Goal: Information Seeking & Learning: Learn about a topic

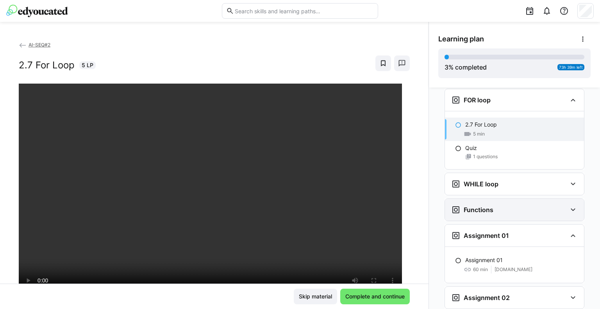
scroll to position [1255, 0]
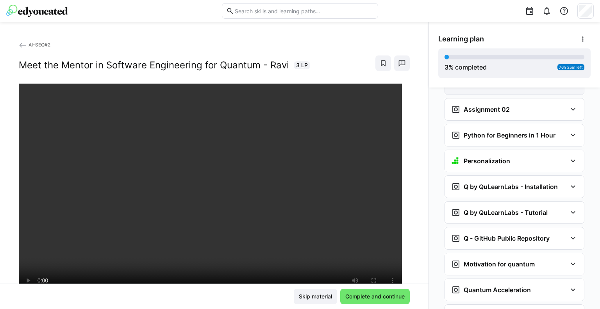
scroll to position [698, 0]
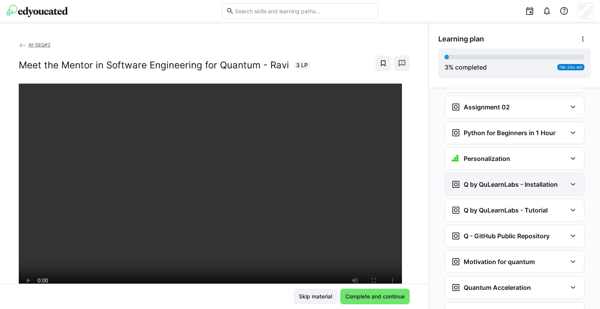
click at [514, 173] on div "Q by QuLearnLabs - Installation" at bounding box center [514, 184] width 139 height 22
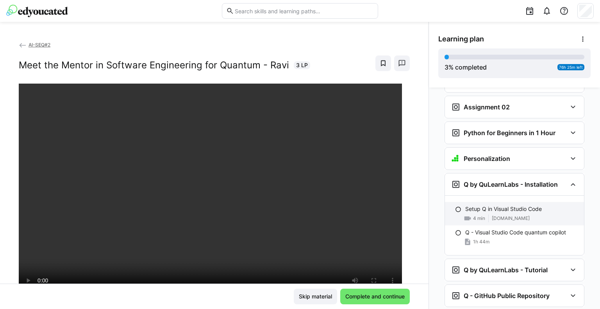
click at [477, 202] on div "Setup Q in Visual Studio Code 4 min [DOMAIN_NAME]" at bounding box center [514, 213] width 139 height 23
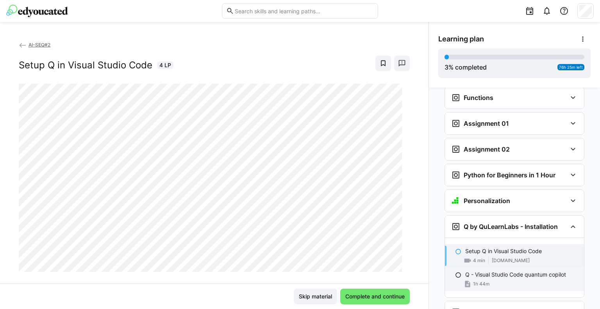
scroll to position [652, 0]
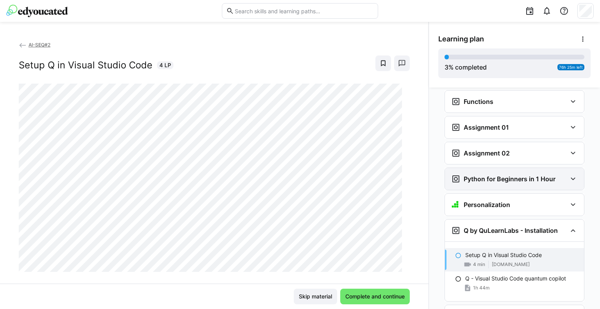
click at [500, 175] on h3 "Python for Beginners in 1 Hour" at bounding box center [510, 179] width 92 height 8
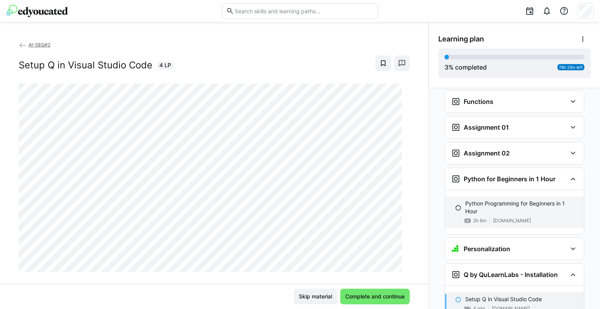
click at [491, 200] on p "Python Programming for Beginners in 1 Hour" at bounding box center [521, 208] width 112 height 16
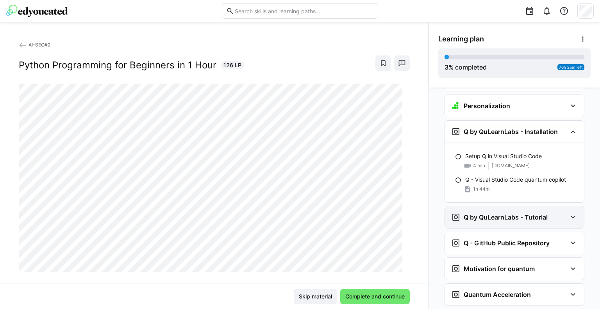
scroll to position [795, 0]
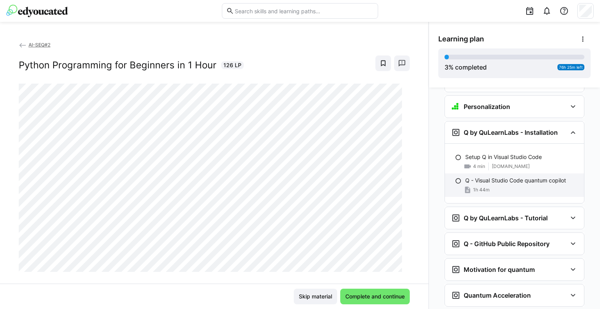
click at [509, 186] on div "1h 44m" at bounding box center [521, 190] width 112 height 8
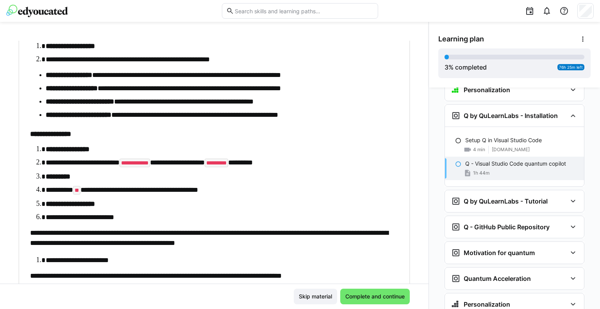
scroll to position [1505, 0]
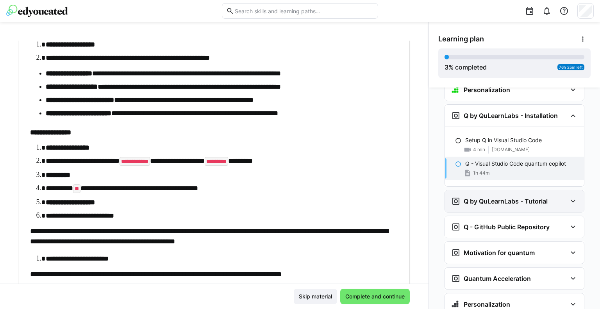
click at [514, 197] on h3 "Q by QuLearnLabs - Tutorial" at bounding box center [506, 201] width 84 height 8
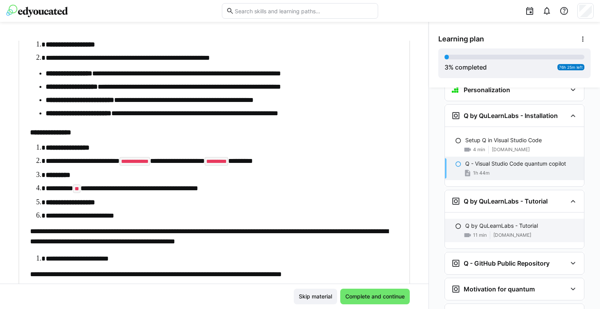
click at [512, 219] on div "Q by QuLearnLabs - Tutorial 11 min [DOMAIN_NAME]" at bounding box center [514, 230] width 139 height 23
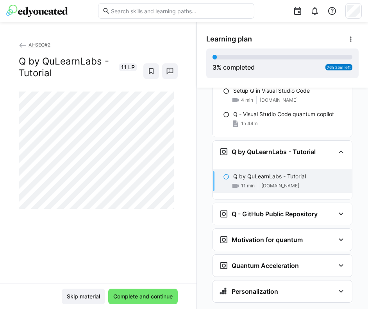
scroll to position [795, 0]
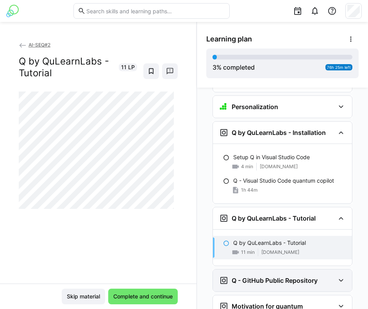
click at [259, 275] on div "Q - GitHub Public Repository" at bounding box center [268, 279] width 98 height 9
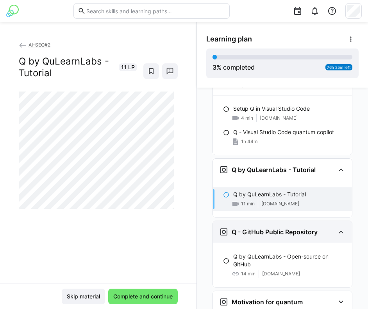
scroll to position [844, 0]
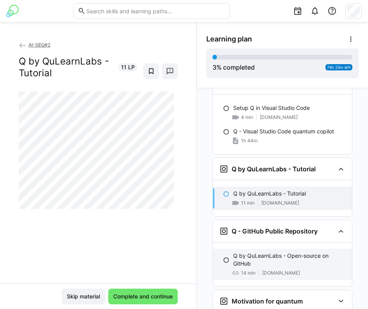
click at [260, 252] on p "Q by QuLearnLabs - Open-source on GitHub" at bounding box center [289, 260] width 112 height 16
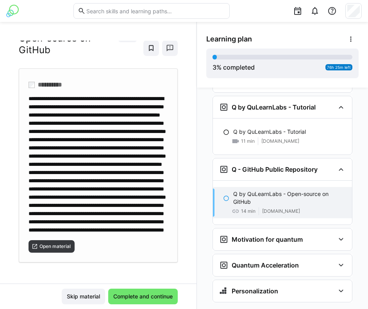
scroll to position [102, 0]
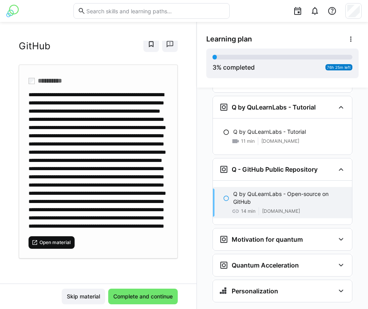
click at [48, 242] on span "Open material" at bounding box center [55, 242] width 33 height 6
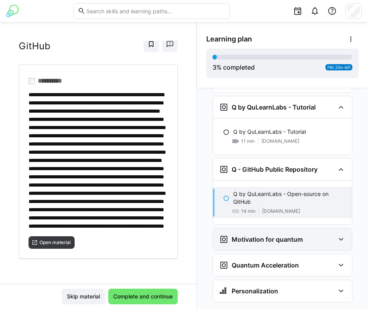
click at [249, 235] on h3 "Motivation for quantum" at bounding box center [267, 239] width 71 height 8
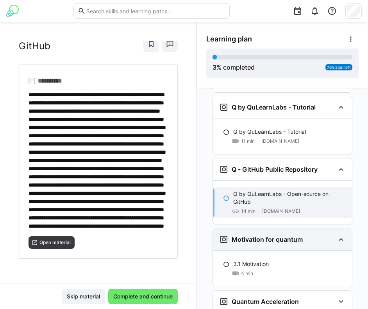
scroll to position [909, 0]
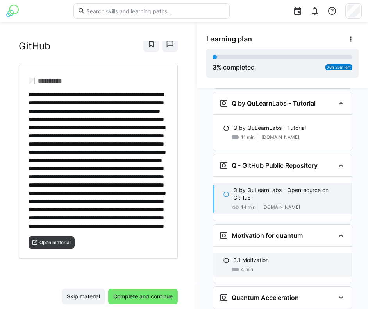
click at [251, 256] on p "3.1 Motivation" at bounding box center [251, 260] width 36 height 8
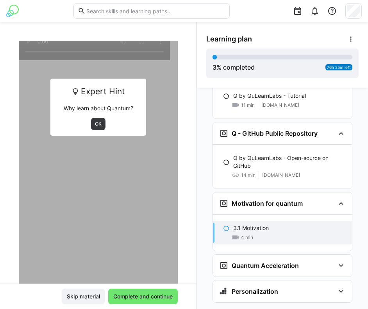
scroll to position [941, 0]
click at [95, 123] on span "OK" at bounding box center [98, 124] width 8 height 6
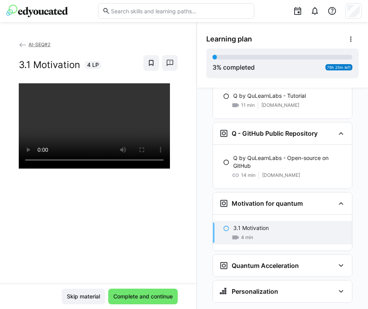
scroll to position [875, 0]
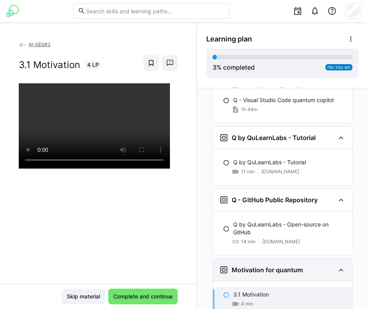
click at [288, 265] on div "Motivation for quantum" at bounding box center [261, 269] width 84 height 9
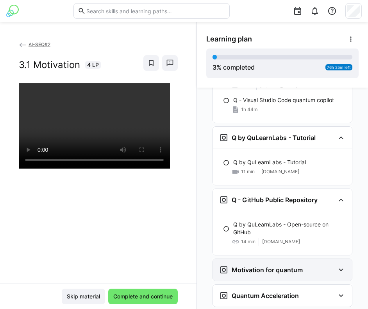
click at [276, 265] on div "Motivation for quantum" at bounding box center [261, 269] width 84 height 9
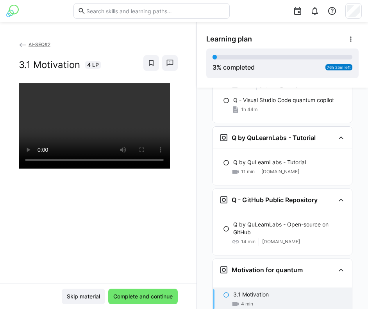
scroll to position [941, 0]
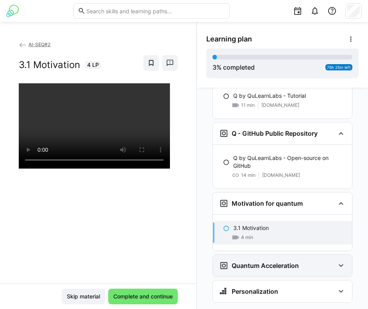
click at [273, 261] on h3 "Quantum Acceleration" at bounding box center [265, 265] width 67 height 8
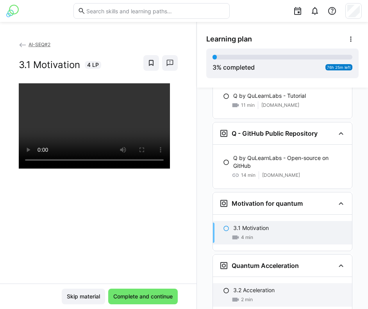
click at [262, 286] on p "3.2 Acceleration" at bounding box center [253, 290] width 41 height 8
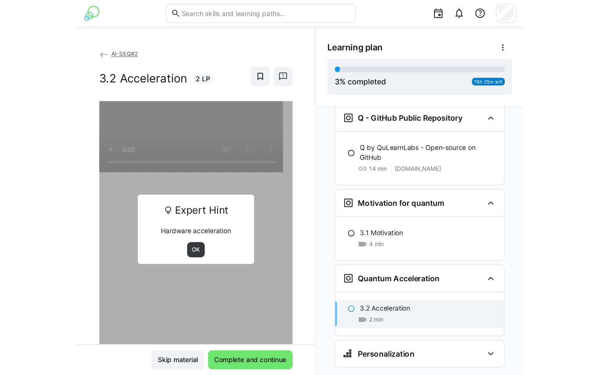
scroll to position [978, 0]
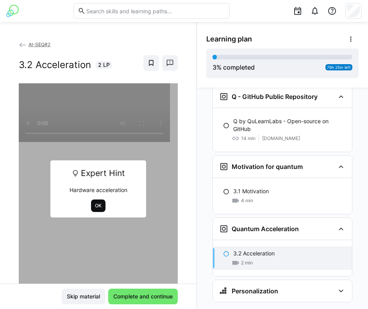
click at [94, 204] on span "OK" at bounding box center [98, 205] width 8 height 6
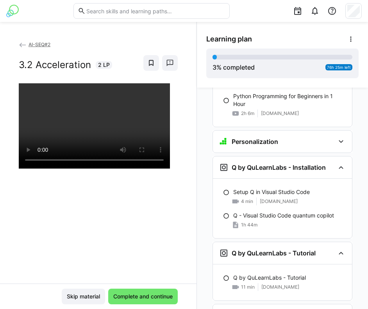
scroll to position [626, 0]
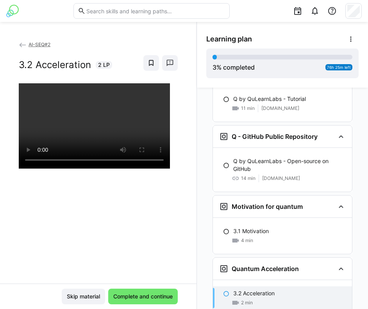
scroll to position [978, 0]
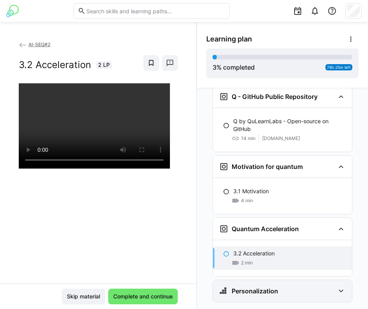
click at [267, 287] on h3 "Personalization" at bounding box center [255, 291] width 46 height 8
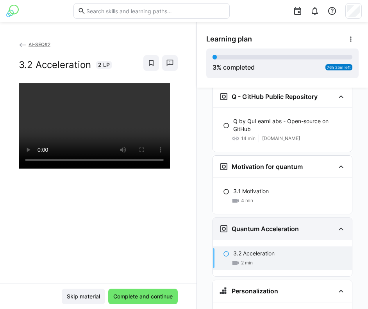
scroll to position [1075, 0]
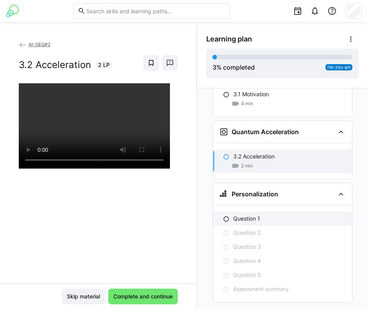
click at [256, 214] on p "Question 1" at bounding box center [246, 218] width 27 height 8
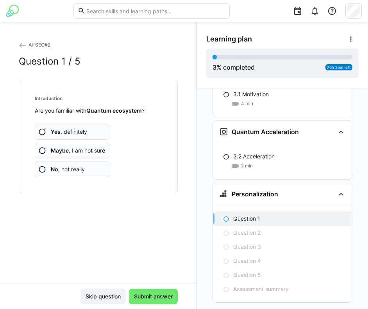
click at [85, 165] on app-assessment-question-radio "No , not really" at bounding box center [72, 169] width 75 height 16
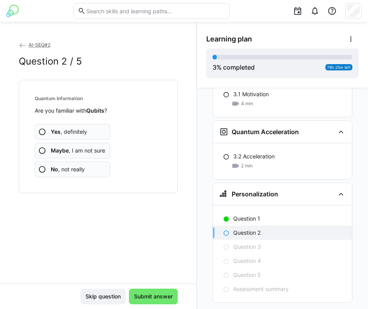
click at [89, 152] on span "Maybe , I am not sure" at bounding box center [78, 150] width 54 height 8
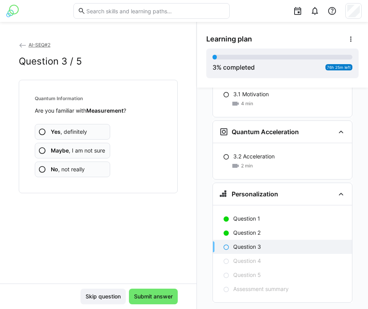
click at [88, 152] on span "Maybe , I am not sure" at bounding box center [78, 150] width 54 height 8
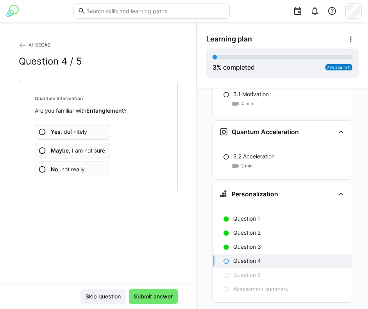
click at [85, 155] on app-assessment-question-radio "Maybe , I am not sure" at bounding box center [72, 151] width 75 height 16
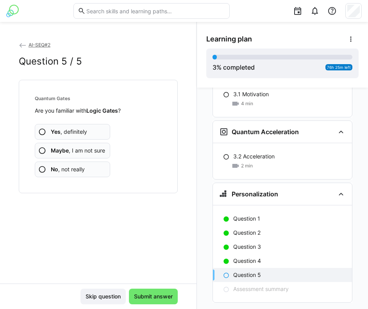
click at [86, 149] on span "Maybe , I am not sure" at bounding box center [78, 150] width 54 height 8
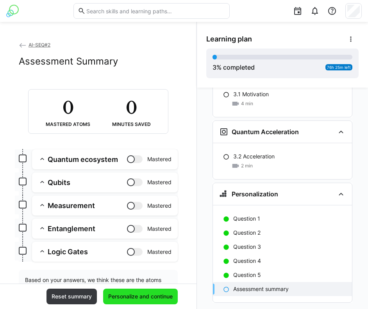
click at [120, 293] on span "Personalize and continue" at bounding box center [140, 296] width 67 height 8
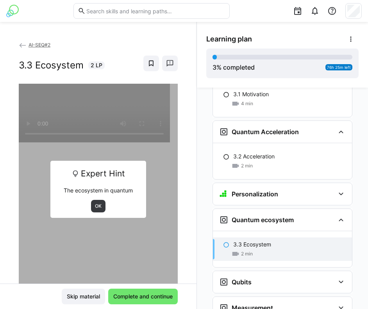
scroll to position [1178, 0]
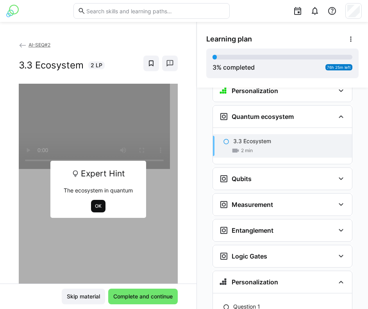
click at [100, 205] on span "OK" at bounding box center [98, 206] width 14 height 12
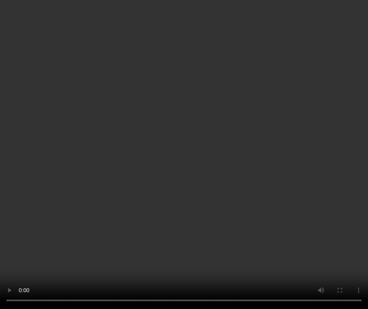
scroll to position [1124, 0]
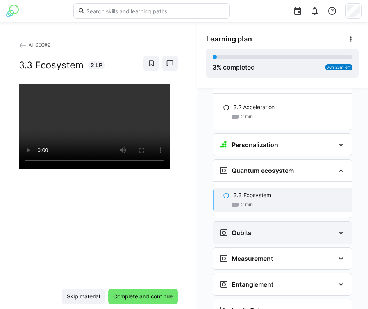
click at [258, 228] on div "Qubits" at bounding box center [277, 232] width 116 height 9
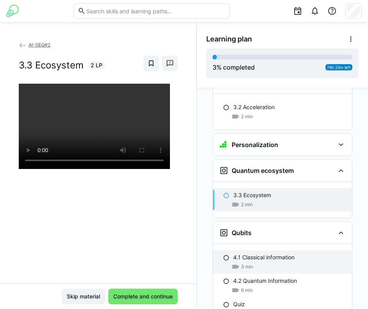
scroll to position [1203, 0]
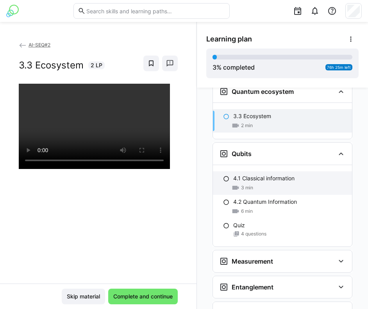
click at [263, 184] on div "3 min" at bounding box center [289, 188] width 112 height 8
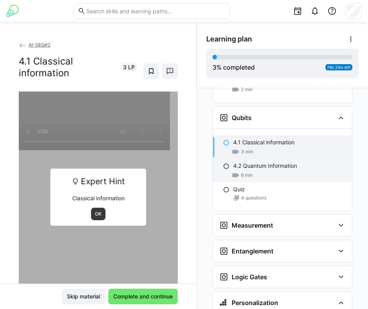
scroll to position [1240, 0]
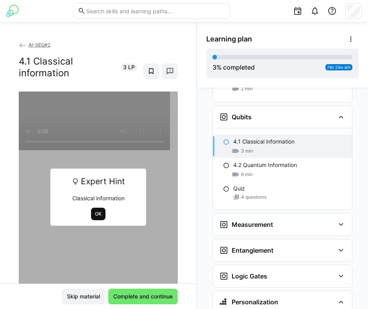
click at [95, 212] on span "OK" at bounding box center [98, 214] width 8 height 6
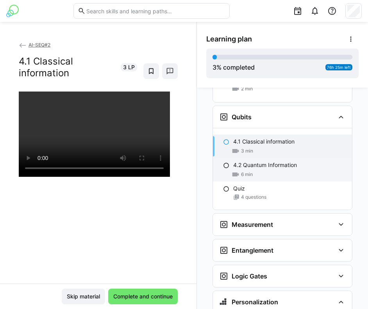
click at [328, 170] on div "6 min" at bounding box center [289, 174] width 112 height 8
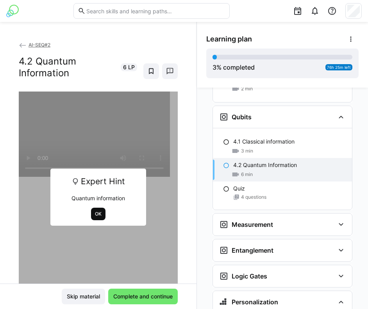
click at [95, 212] on span "OK" at bounding box center [98, 214] width 8 height 6
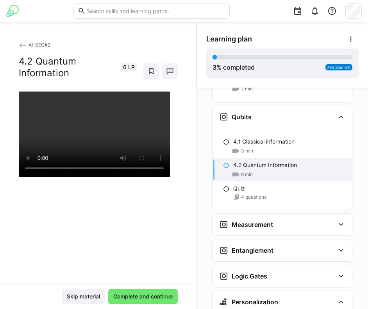
click at [139, 188] on div at bounding box center [98, 245] width 159 height 309
click at [229, 161] on div "4.2 Quantum Information 6 min" at bounding box center [282, 169] width 139 height 23
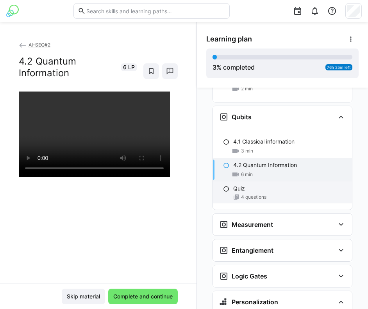
click at [225, 186] on eds-icon at bounding box center [226, 189] width 6 height 6
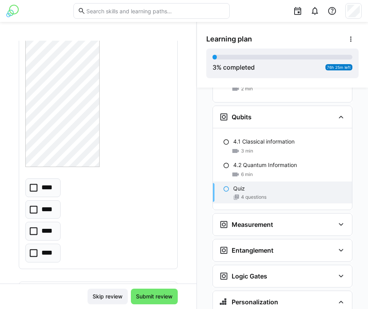
scroll to position [380, 0]
click at [41, 187] on p "****" at bounding box center [47, 187] width 13 height 10
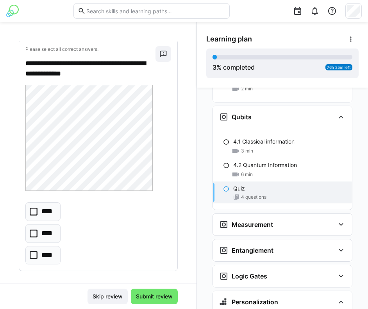
scroll to position [657, 0]
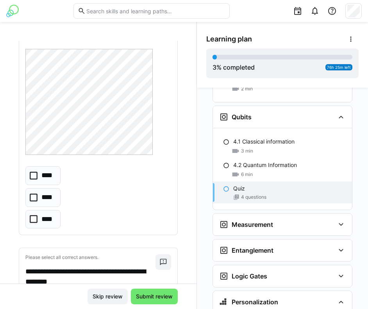
click at [44, 173] on p "****" at bounding box center [47, 175] width 13 height 10
click at [43, 197] on p "****" at bounding box center [47, 197] width 12 height 10
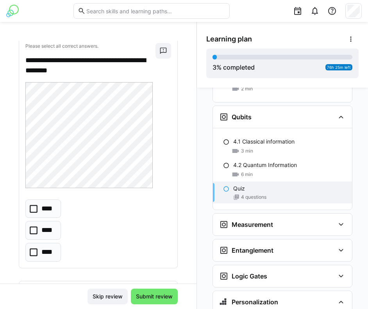
scroll to position [873, 0]
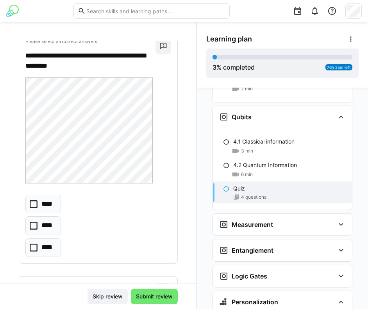
click at [38, 222] on eds-checkbox "****" at bounding box center [43, 225] width 36 height 19
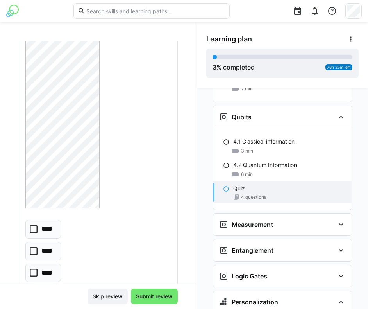
scroll to position [1450, 0]
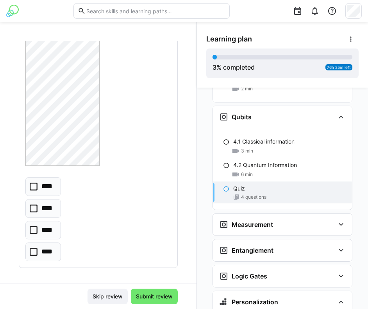
click at [41, 183] on eds-checkbox "****" at bounding box center [43, 186] width 36 height 19
click at [163, 296] on span "Submit review" at bounding box center [154, 296] width 39 height 8
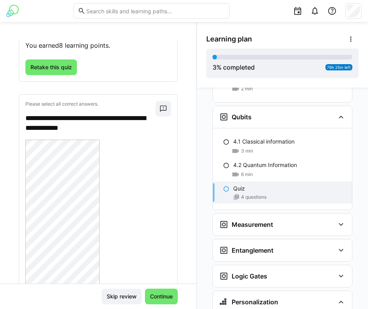
scroll to position [54, 0]
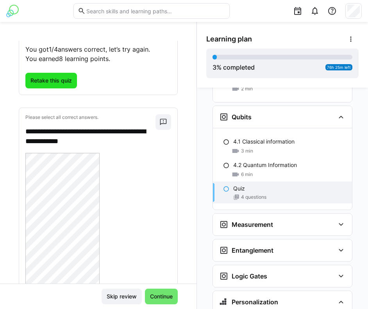
click at [67, 83] on span "Retake this quiz" at bounding box center [51, 81] width 44 height 8
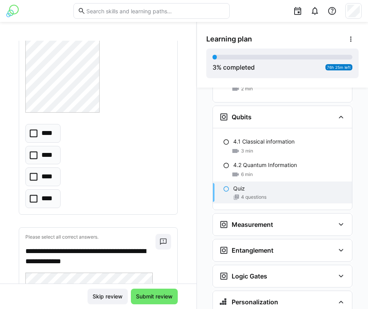
scroll to position [434, 0]
click at [52, 198] on p "****" at bounding box center [47, 198] width 13 height 10
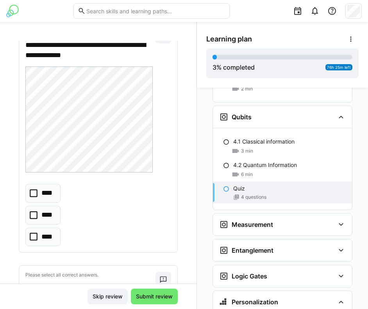
scroll to position [680, 0]
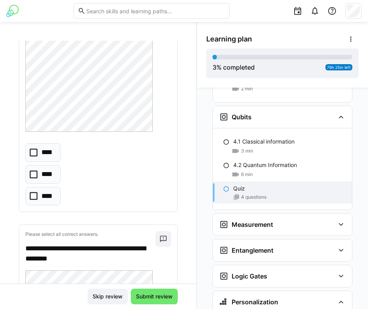
click at [46, 174] on p "****" at bounding box center [47, 174] width 12 height 10
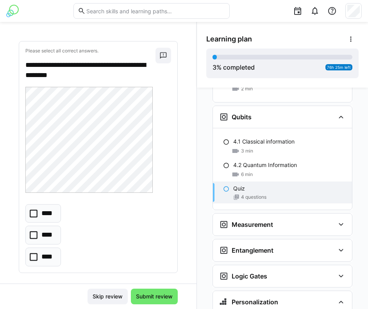
scroll to position [864, 0]
click at [49, 226] on eds-checkbox "****" at bounding box center [43, 234] width 36 height 19
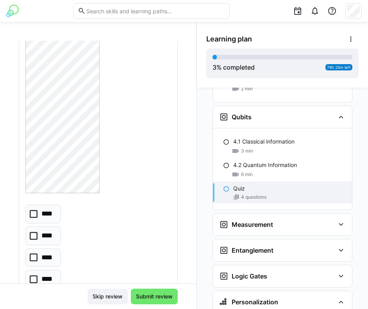
scroll to position [1450, 0]
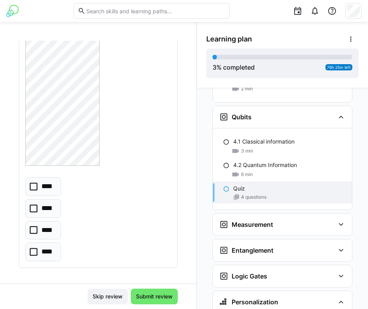
click at [43, 247] on p "****" at bounding box center [47, 251] width 13 height 10
click at [150, 293] on span "Submit review" at bounding box center [154, 296] width 39 height 8
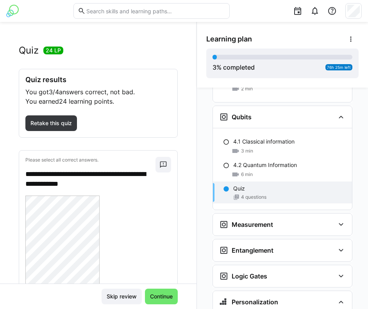
scroll to position [0, 0]
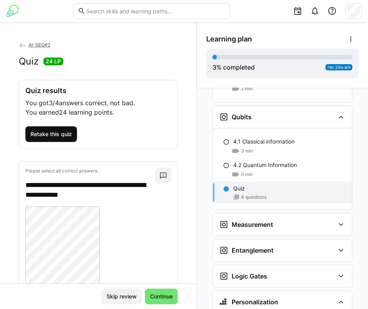
click at [61, 134] on span "Retake this quiz" at bounding box center [51, 134] width 44 height 8
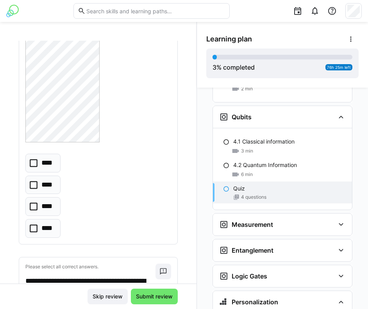
scroll to position [411, 0]
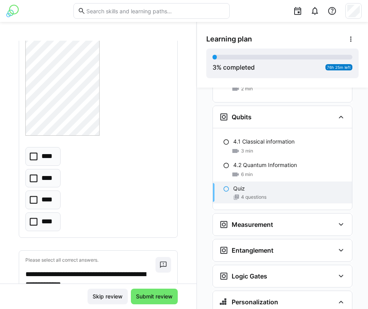
click at [46, 203] on p "****" at bounding box center [47, 200] width 13 height 10
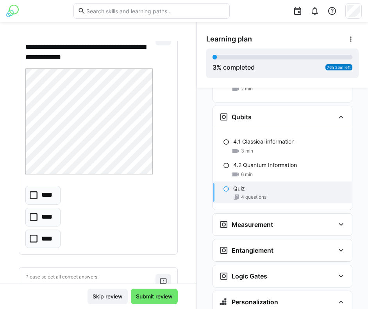
scroll to position [638, 0]
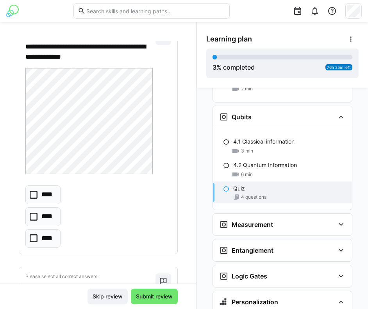
click at [54, 218] on eds-checkbox "****" at bounding box center [42, 216] width 35 height 19
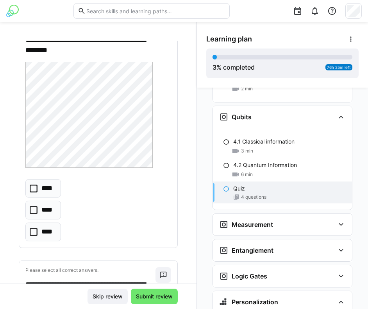
scroll to position [891, 0]
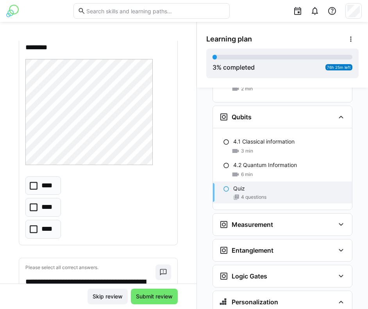
click at [44, 207] on p "****" at bounding box center [47, 207] width 13 height 10
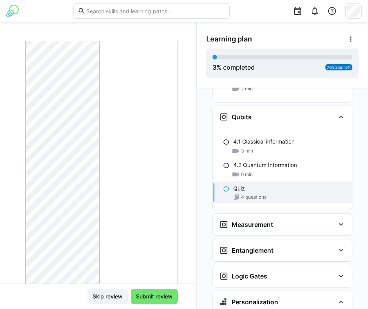
scroll to position [1450, 0]
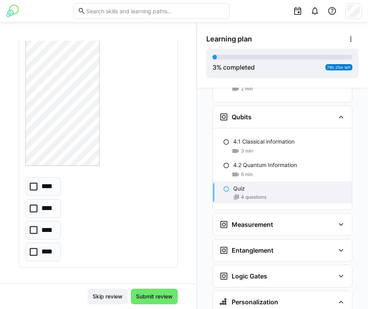
click at [53, 254] on eds-checkbox "****" at bounding box center [43, 251] width 36 height 19
click at [148, 297] on span "Submit review" at bounding box center [154, 296] width 39 height 8
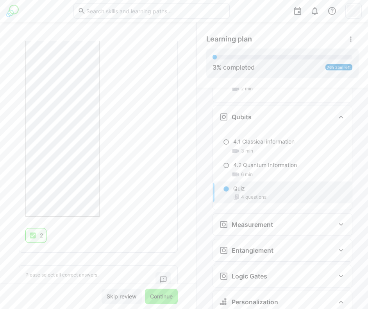
scroll to position [407, 0]
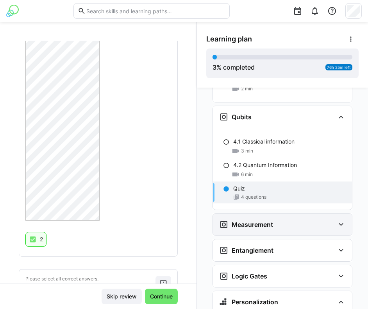
click at [226, 220] on div "Measurement" at bounding box center [246, 224] width 54 height 9
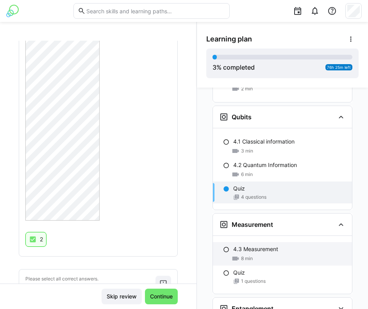
click at [236, 254] on div "8 min" at bounding box center [242, 258] width 21 height 8
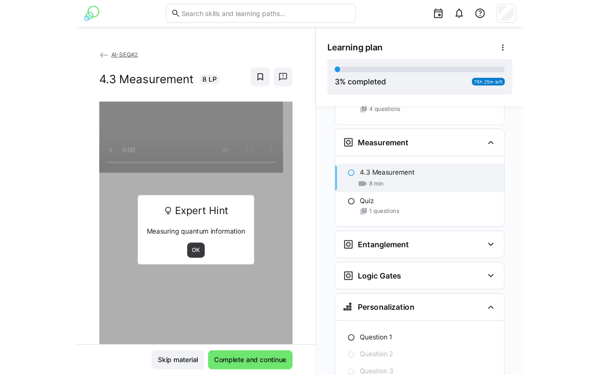
scroll to position [1347, 0]
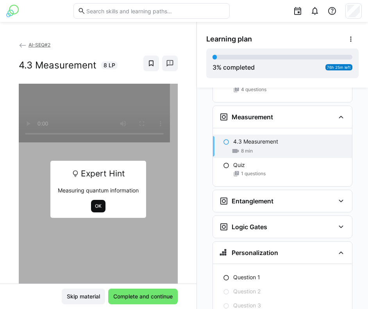
click at [97, 209] on span "OK" at bounding box center [98, 206] width 8 height 6
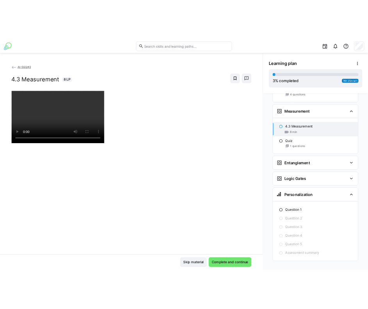
scroll to position [1339, 0]
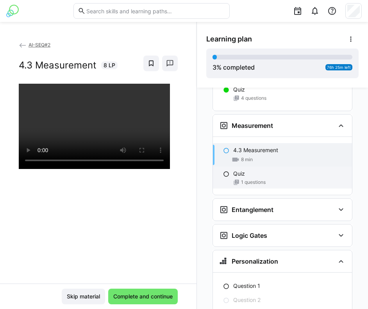
click at [277, 179] on div "1 questions" at bounding box center [289, 182] width 112 height 6
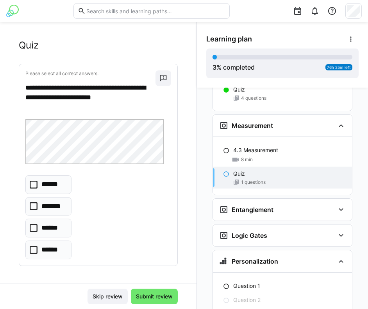
scroll to position [16, 0]
click at [37, 177] on eds-checkbox "******" at bounding box center [48, 184] width 46 height 19
click at [149, 288] on span "Submit review" at bounding box center [154, 296] width 47 height 16
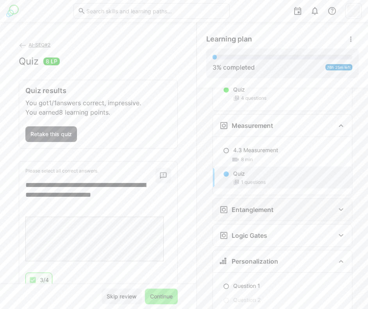
click at [250, 205] on h3 "Entanglement" at bounding box center [253, 209] width 42 height 8
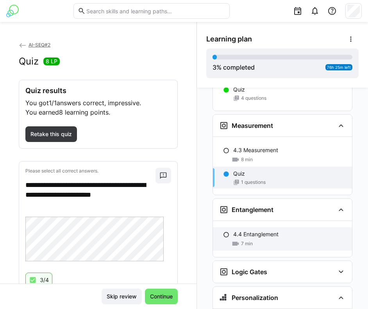
click at [251, 239] on div "7 min" at bounding box center [289, 243] width 112 height 8
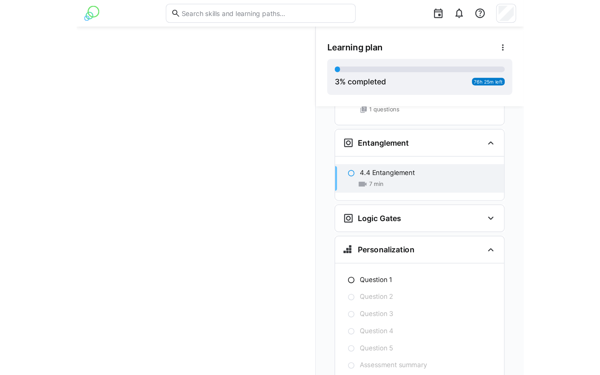
scroll to position [1431, 0]
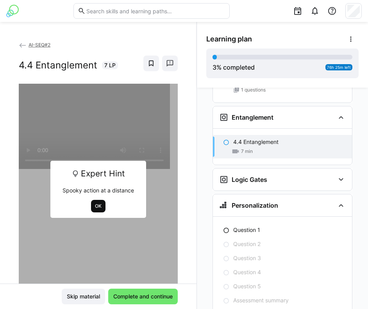
click at [97, 204] on span "OK" at bounding box center [98, 206] width 8 height 6
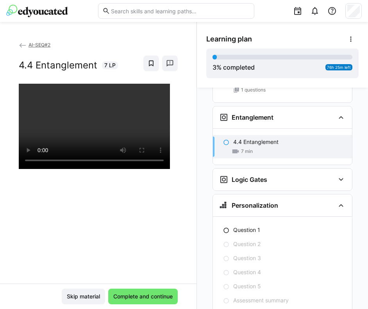
scroll to position [1375, 0]
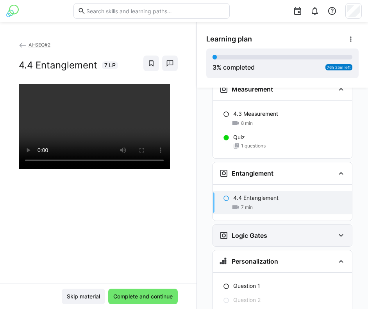
click at [280, 230] on div "Logic Gates" at bounding box center [277, 234] width 116 height 9
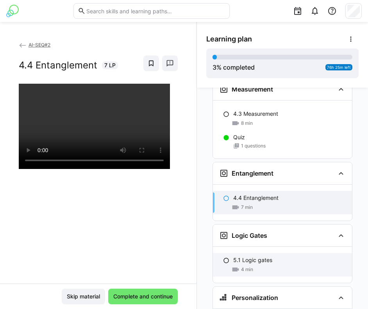
click at [294, 256] on div "5.1 Logic gates" at bounding box center [289, 260] width 112 height 8
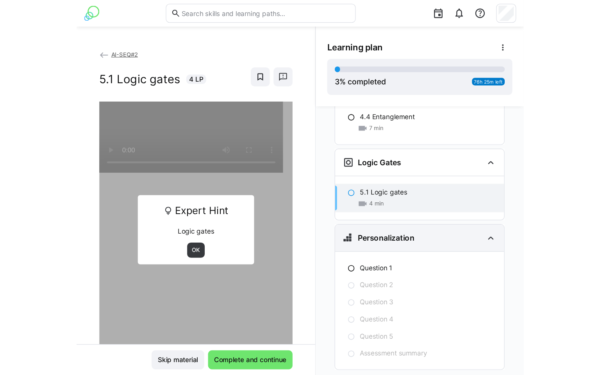
scroll to position [1478, 0]
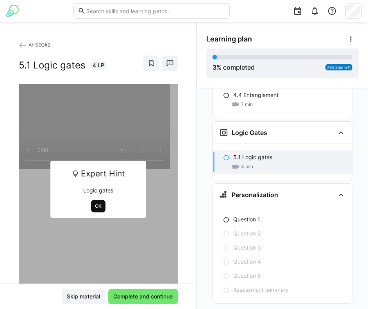
click at [95, 205] on span "OK" at bounding box center [98, 206] width 8 height 6
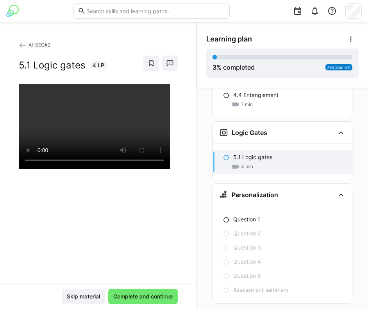
click at [154, 190] on div at bounding box center [98, 238] width 159 height 309
click at [129, 297] on span "Complete and continue" at bounding box center [143, 296] width 62 height 8
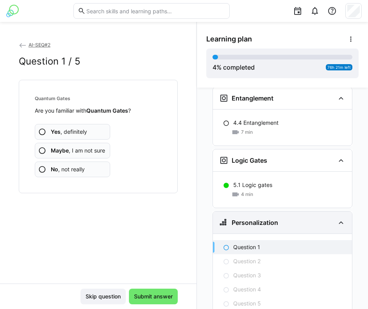
scroll to position [1436, 0]
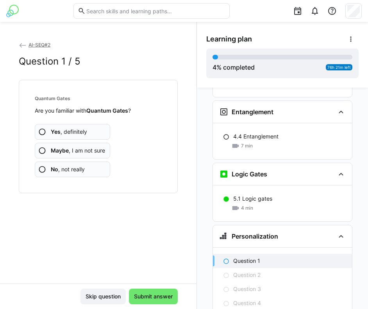
click at [248, 136] on div "4.4 Entanglement 7 min" at bounding box center [282, 141] width 139 height 36
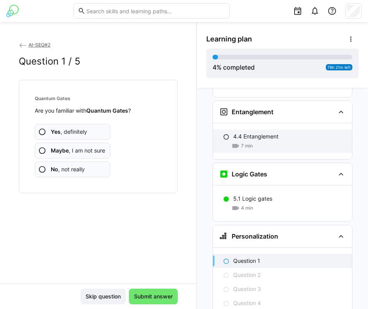
click at [249, 143] on span "7 min" at bounding box center [247, 146] width 12 height 6
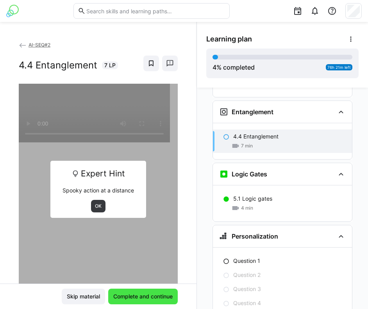
scroll to position [1431, 0]
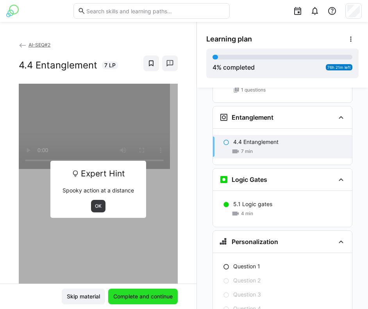
click at [152, 299] on span "Complete and continue" at bounding box center [143, 296] width 62 height 8
click at [137, 294] on span "Complete and continue" at bounding box center [143, 296] width 62 height 8
click at [94, 208] on span "OK" at bounding box center [98, 206] width 8 height 6
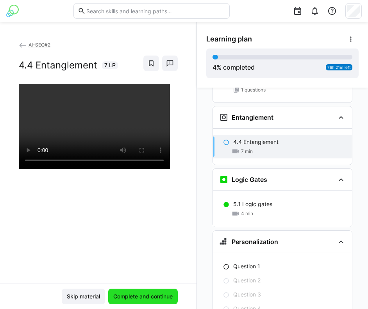
click at [132, 293] on span "Complete and continue" at bounding box center [143, 296] width 62 height 8
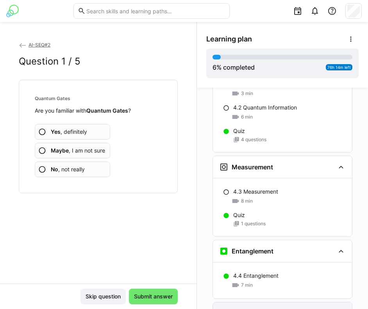
scroll to position [1297, 0]
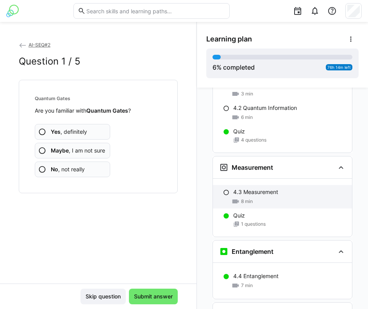
click at [227, 185] on div "4.3 Measurement 8 min" at bounding box center [282, 196] width 139 height 23
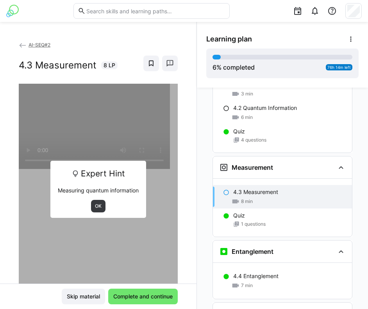
scroll to position [1347, 0]
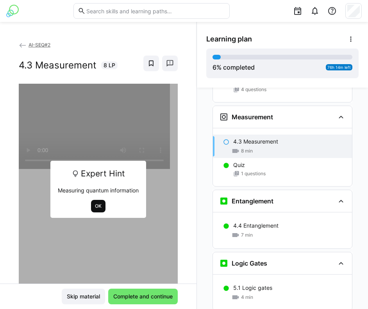
click at [94, 209] on span "OK" at bounding box center [98, 206] width 8 height 6
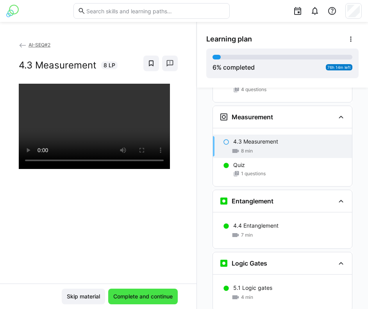
click at [123, 294] on span "Complete and continue" at bounding box center [143, 296] width 62 height 8
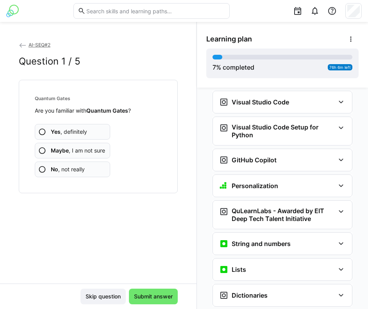
scroll to position [0, 0]
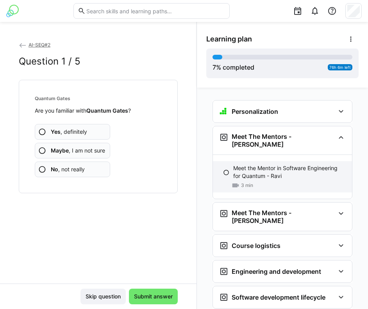
click at [233, 167] on p "Meet the Mentor in Software Engineering for Quantum - Ravi" at bounding box center [289, 172] width 112 height 16
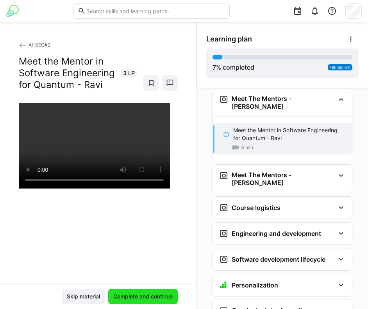
click at [162, 297] on span "Complete and continue" at bounding box center [143, 296] width 62 height 8
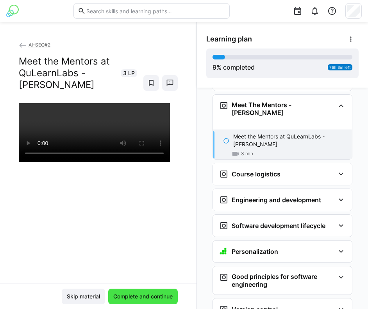
click at [162, 297] on span "Complete and continue" at bounding box center [143, 296] width 62 height 8
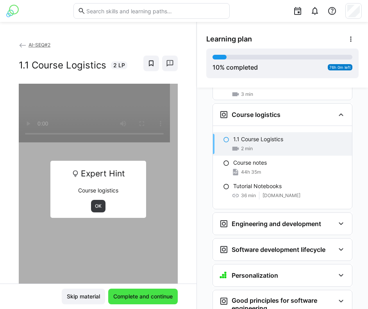
scroll to position [170, 0]
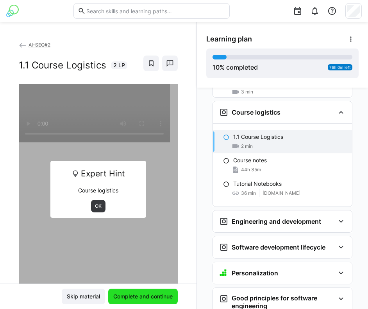
click at [162, 297] on span "Complete and continue" at bounding box center [143, 296] width 62 height 8
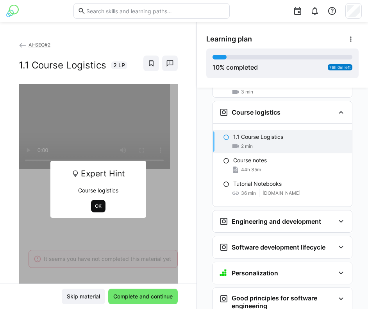
click at [95, 204] on span "OK" at bounding box center [98, 206] width 8 height 6
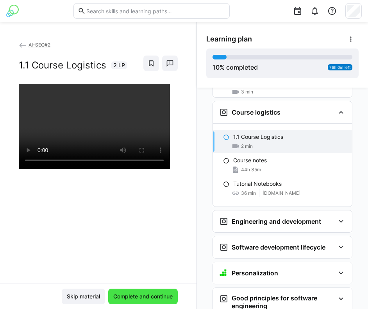
click at [127, 293] on span "Complete and continue" at bounding box center [143, 296] width 62 height 8
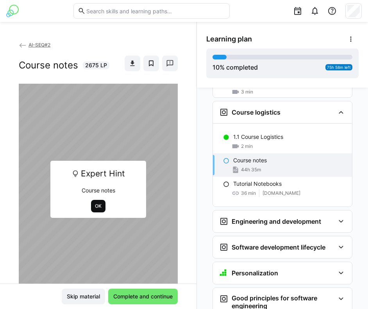
click at [94, 204] on span "OK" at bounding box center [98, 206] width 8 height 6
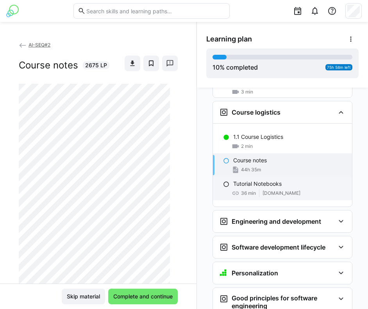
click at [232, 189] on eds-icon at bounding box center [236, 193] width 8 height 8
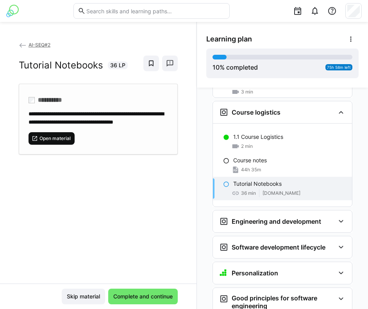
click at [66, 141] on span "Open material" at bounding box center [55, 138] width 33 height 6
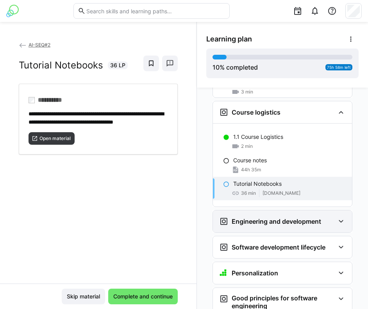
click at [296, 216] on div "Engineering and development" at bounding box center [270, 220] width 102 height 9
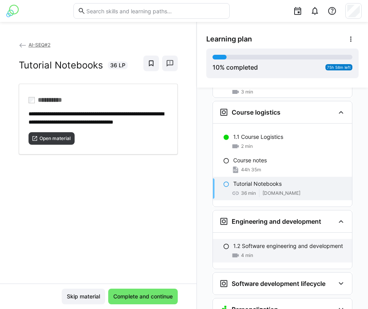
click at [237, 242] on p "1.2 Software engineering and development" at bounding box center [288, 246] width 110 height 8
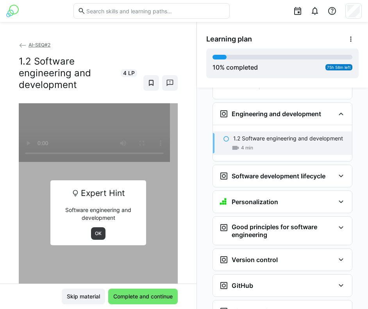
scroll to position [279, 0]
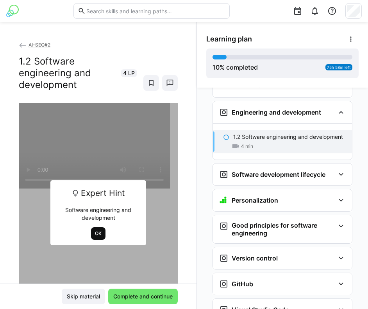
click at [94, 235] on span "OK" at bounding box center [98, 233] width 8 height 6
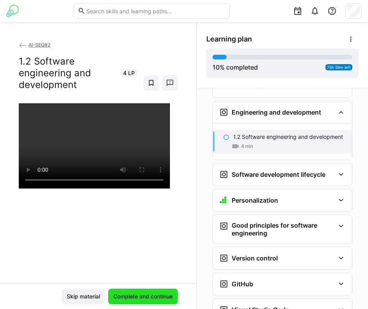
click at [119, 295] on span "Complete and continue" at bounding box center [143, 296] width 62 height 8
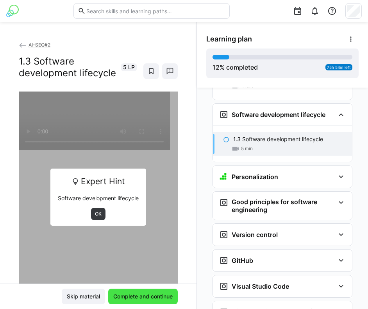
scroll to position [341, 0]
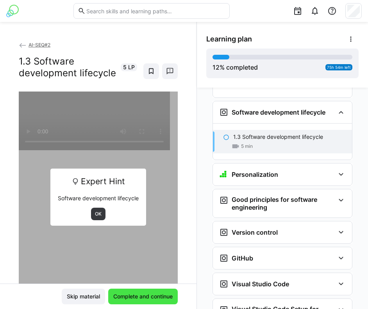
click at [119, 295] on span "Complete and continue" at bounding box center [143, 296] width 62 height 8
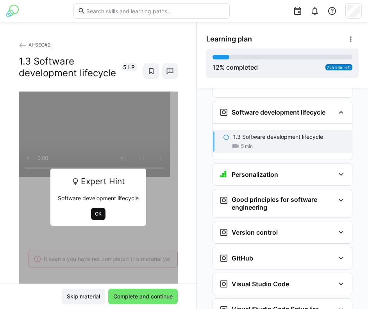
click at [96, 217] on span "OK" at bounding box center [98, 214] width 8 height 6
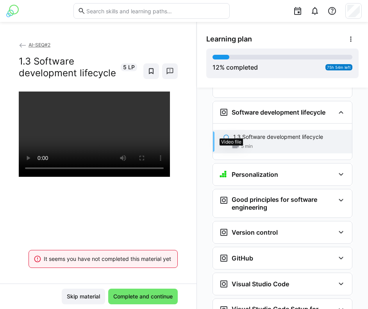
click at [232, 142] on eds-icon at bounding box center [236, 146] width 8 height 8
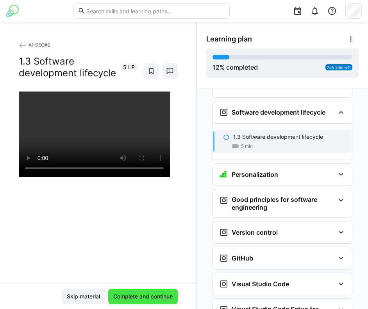
click at [147, 293] on span "Complete and continue" at bounding box center [143, 296] width 62 height 8
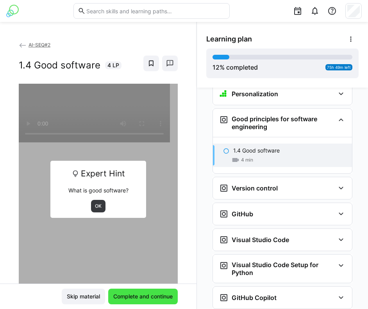
scroll to position [428, 0]
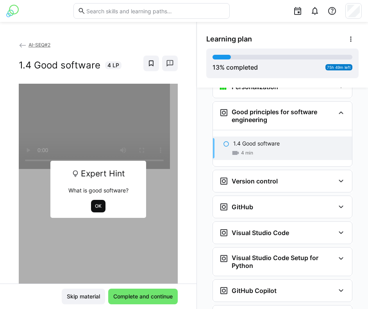
click at [96, 206] on span "OK" at bounding box center [98, 206] width 8 height 6
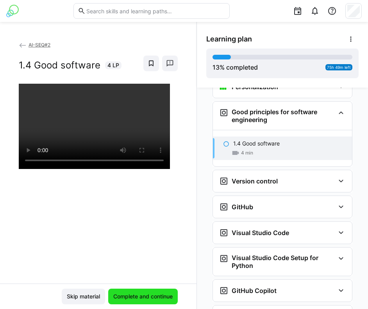
click at [127, 294] on span "Complete and continue" at bounding box center [143, 296] width 62 height 8
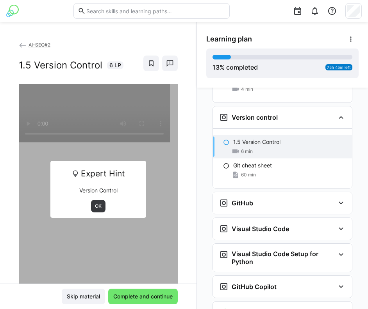
scroll to position [496, 0]
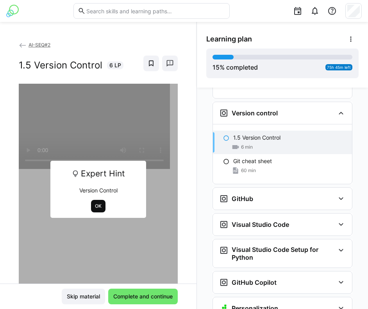
click at [94, 203] on span "OK" at bounding box center [98, 206] width 8 height 6
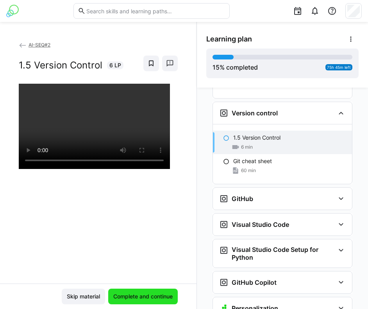
click at [116, 289] on span "Complete and continue" at bounding box center [143, 296] width 70 height 16
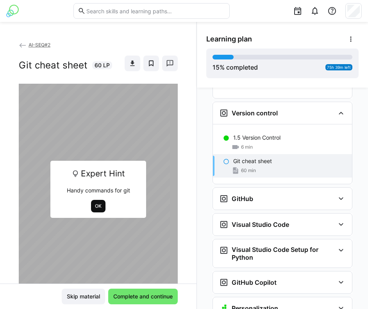
click at [95, 203] on span "OK" at bounding box center [98, 206] width 8 height 6
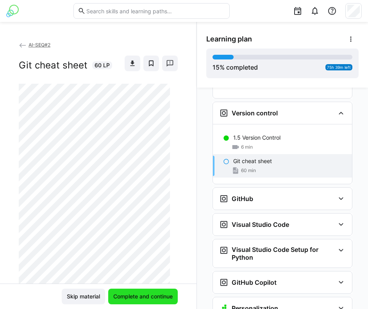
click at [137, 295] on span "Complete and continue" at bounding box center [143, 296] width 62 height 8
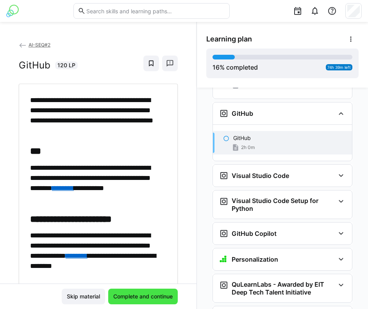
scroll to position [582, 0]
click at [137, 295] on span "Complete and continue" at bounding box center [143, 296] width 62 height 8
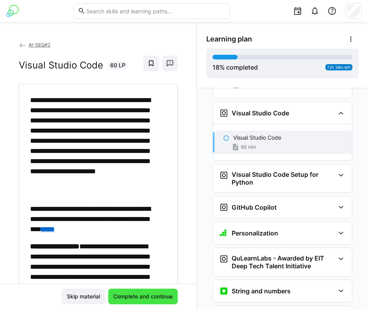
click at [137, 295] on span "Complete and continue" at bounding box center [143, 296] width 62 height 8
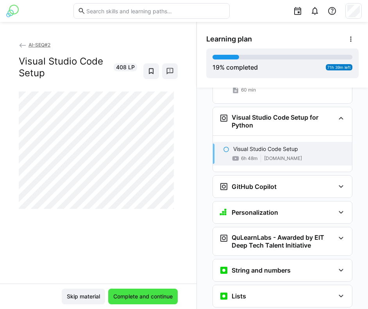
scroll to position [705, 0]
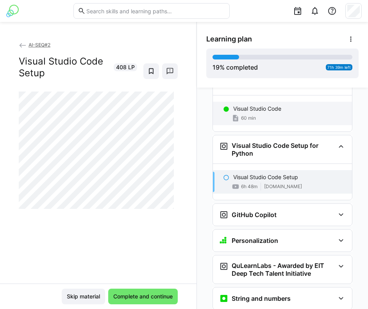
click at [252, 114] on div "60 min" at bounding box center [289, 118] width 112 height 8
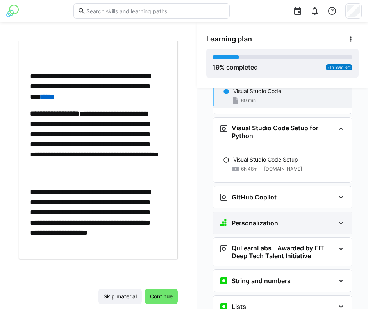
scroll to position [691, 0]
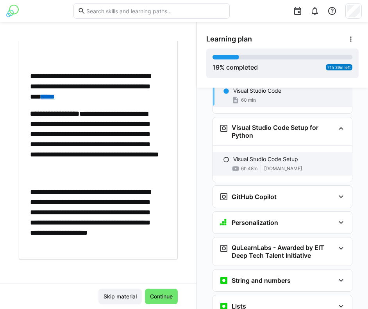
click at [237, 155] on p "Visual Studio Code Setup" at bounding box center [265, 159] width 65 height 8
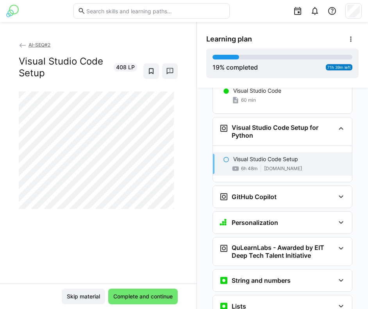
scroll to position [705, 0]
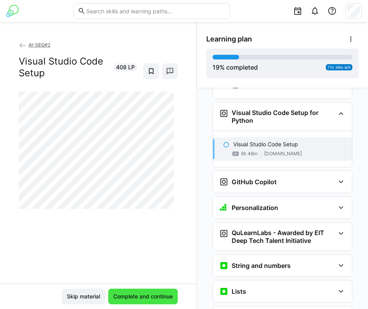
click at [147, 296] on span "Complete and continue" at bounding box center [143, 296] width 62 height 8
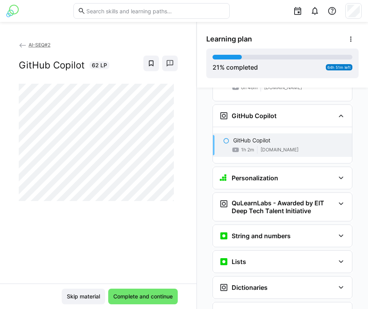
scroll to position [774, 0]
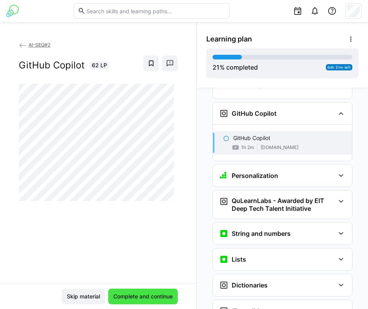
click at [143, 292] on span "Complete and continue" at bounding box center [143, 296] width 70 height 16
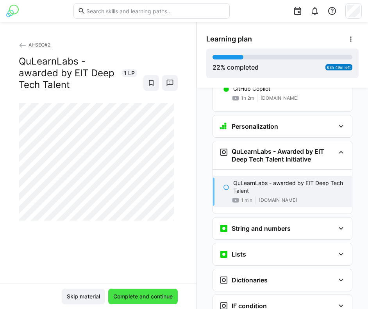
scroll to position [861, 0]
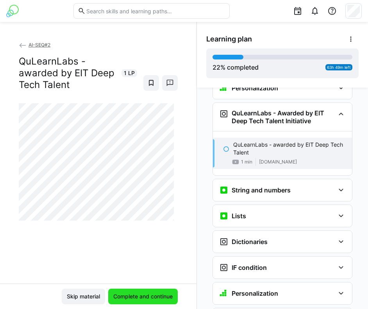
click at [144, 293] on span "Complete and continue" at bounding box center [143, 296] width 62 height 8
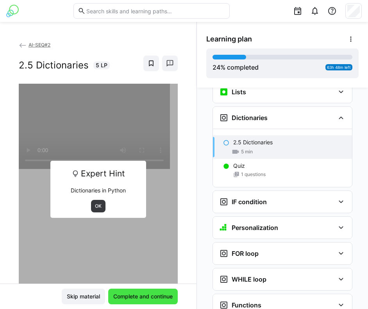
scroll to position [989, 0]
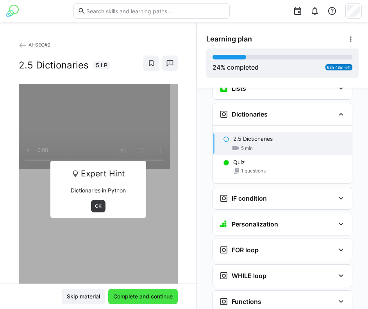
click at [144, 294] on span "Complete and continue" at bounding box center [143, 296] width 62 height 8
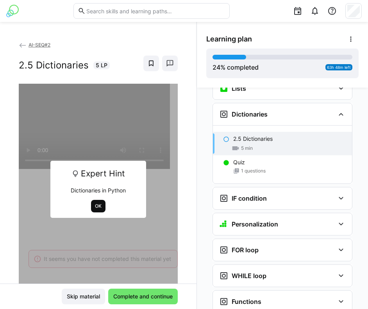
click at [94, 203] on span "OK" at bounding box center [98, 206] width 8 height 6
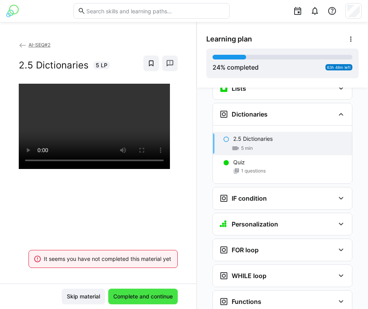
click at [119, 292] on span "Complete and continue" at bounding box center [143, 296] width 70 height 16
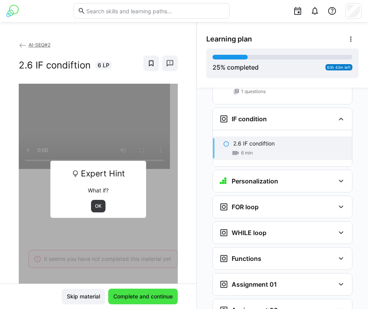
scroll to position [1073, 0]
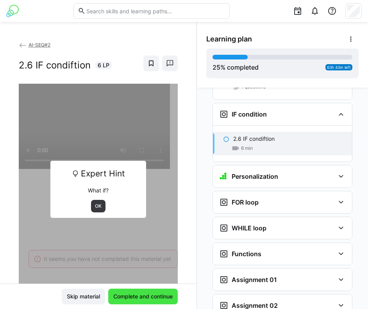
click at [123, 298] on span "Complete and continue" at bounding box center [143, 296] width 62 height 8
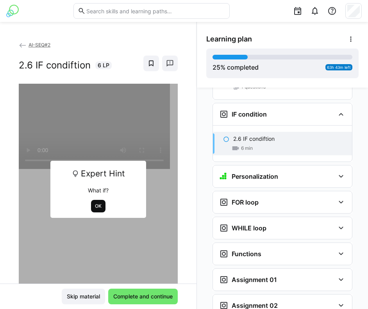
click at [95, 205] on span "OK" at bounding box center [98, 206] width 8 height 6
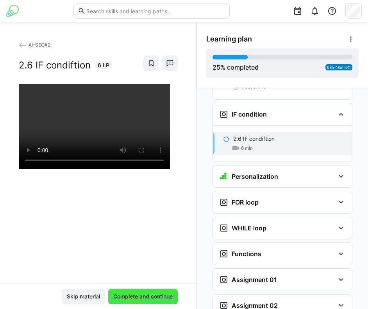
click at [118, 296] on span "Complete and continue" at bounding box center [143, 296] width 62 height 8
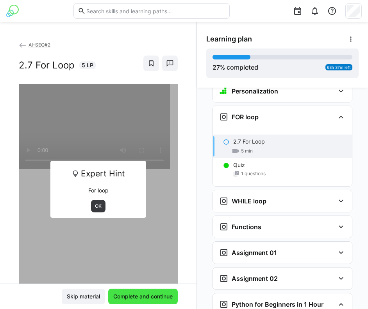
scroll to position [1160, 0]
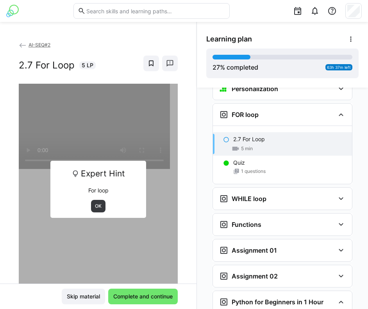
click at [92, 198] on div "Expert Hint For loop OK" at bounding box center [97, 189] width 95 height 57
click at [94, 203] on span "OK" at bounding box center [98, 206] width 8 height 6
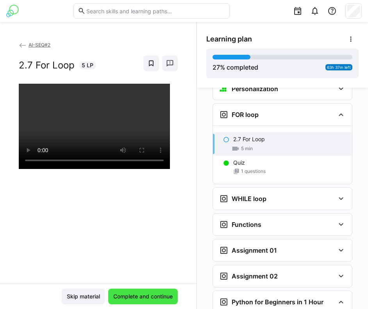
click at [114, 293] on span "Complete and continue" at bounding box center [143, 296] width 62 height 8
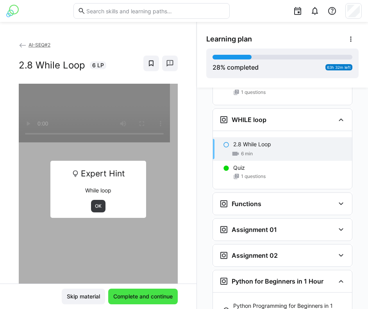
scroll to position [1244, 0]
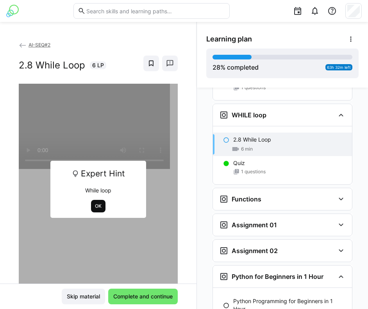
click at [94, 205] on span "OK" at bounding box center [98, 206] width 8 height 6
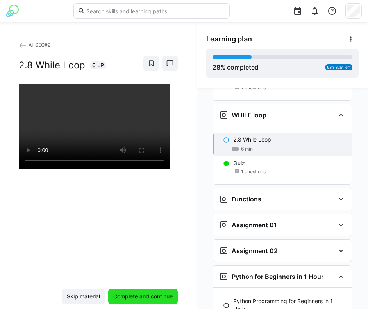
click at [118, 293] on span "Complete and continue" at bounding box center [143, 296] width 62 height 8
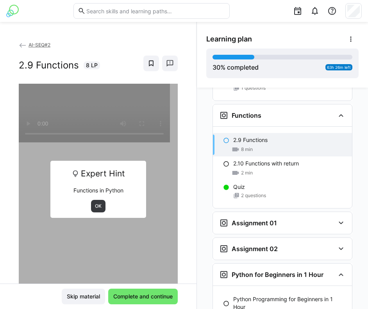
scroll to position [1328, 0]
click at [97, 202] on span "OK" at bounding box center [98, 206] width 14 height 12
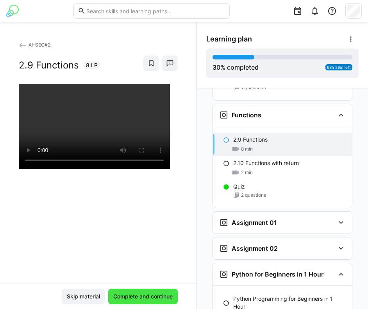
click at [120, 295] on span "Complete and continue" at bounding box center [143, 296] width 62 height 8
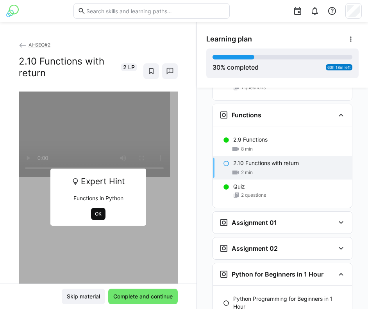
click at [99, 213] on span "OK" at bounding box center [98, 213] width 14 height 12
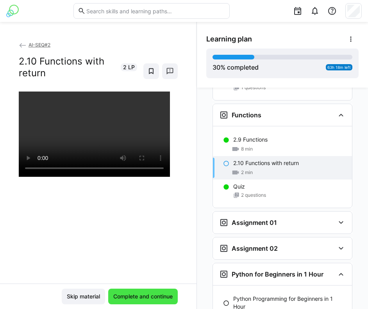
click at [125, 300] on span "Complete and continue" at bounding box center [143, 296] width 70 height 16
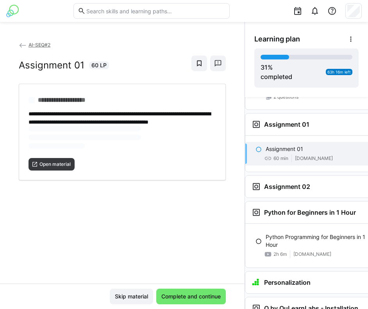
scroll to position [1435, 0]
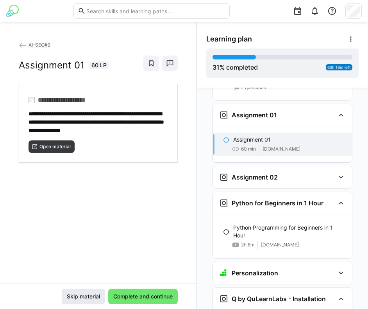
click at [91, 297] on span "Skip material" at bounding box center [84, 296] width 36 height 8
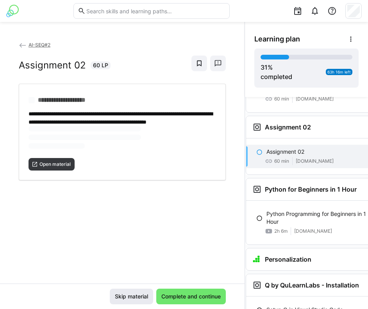
scroll to position [1497, 16]
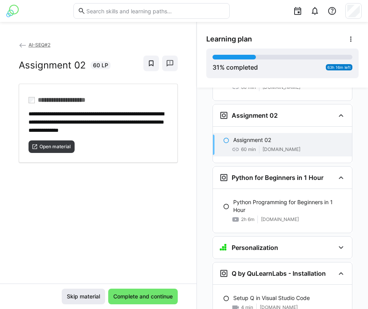
click at [81, 294] on span "Skip material" at bounding box center [84, 296] width 36 height 8
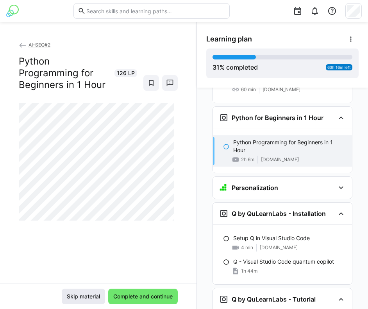
scroll to position [1559, 0]
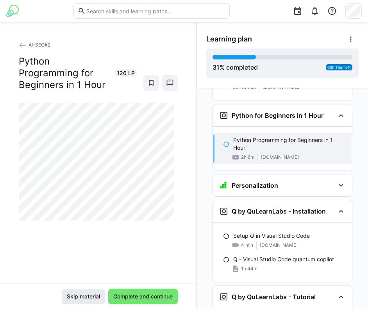
click at [87, 298] on span "Skip material" at bounding box center [84, 296] width 36 height 8
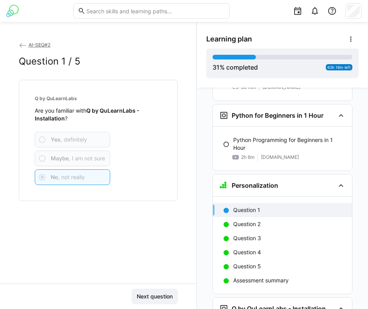
scroll to position [1628, 0]
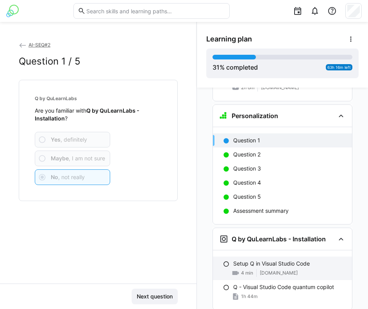
click at [266, 259] on p "Setup Q in Visual Studio Code" at bounding box center [271, 263] width 77 height 8
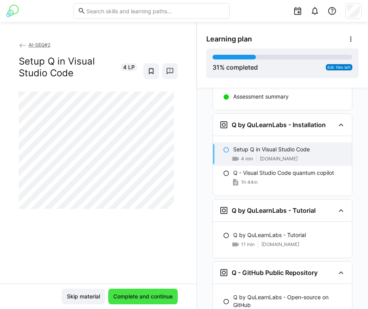
scroll to position [1752, 0]
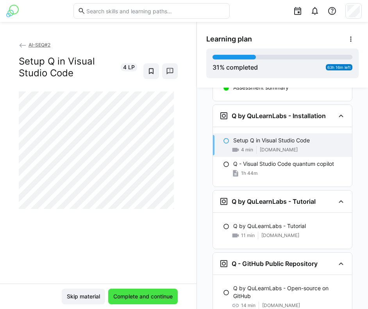
click at [165, 292] on span "Complete and continue" at bounding box center [143, 296] width 62 height 8
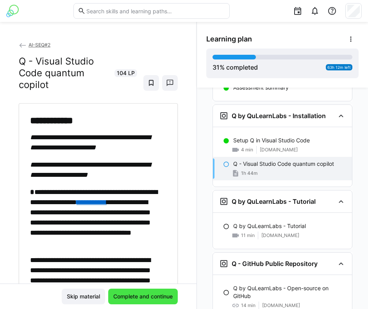
click at [166, 296] on span "Complete and continue" at bounding box center [143, 296] width 62 height 8
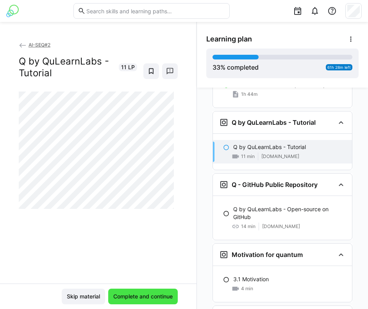
scroll to position [1837, 0]
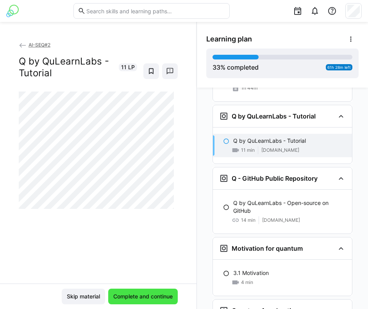
click at [165, 297] on span "Complete and continue" at bounding box center [143, 296] width 62 height 8
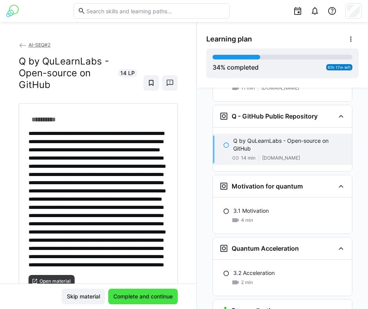
scroll to position [1899, 0]
click at [166, 297] on span "Complete and continue" at bounding box center [143, 296] width 62 height 8
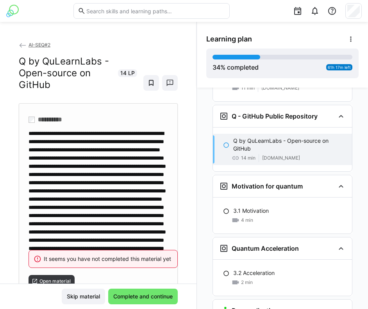
click at [142, 175] on div at bounding box center [98, 198] width 139 height 139
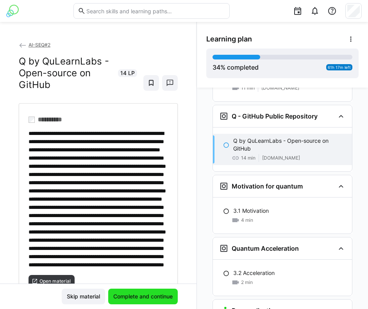
click at [130, 296] on span "Complete and continue" at bounding box center [143, 296] width 62 height 8
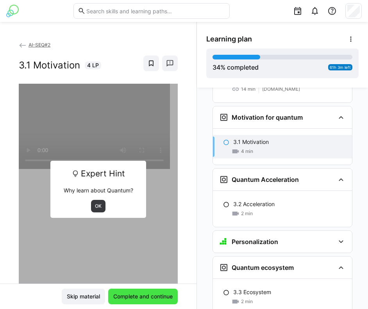
scroll to position [1969, 0]
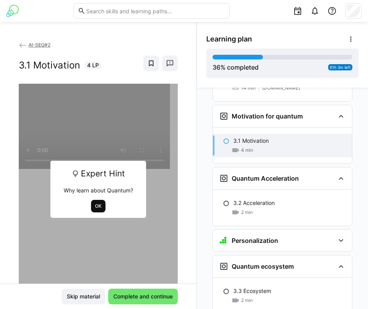
click at [101, 207] on span "OK" at bounding box center [98, 206] width 14 height 12
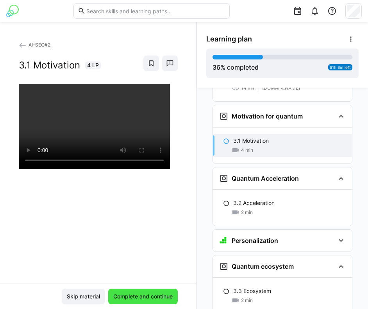
click at [122, 297] on span "Complete and continue" at bounding box center [143, 296] width 62 height 8
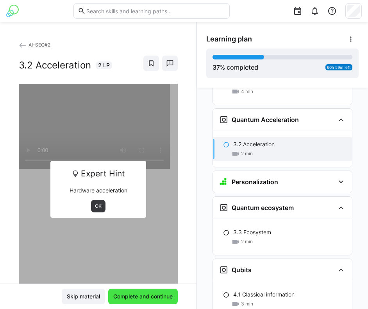
scroll to position [2030, 0]
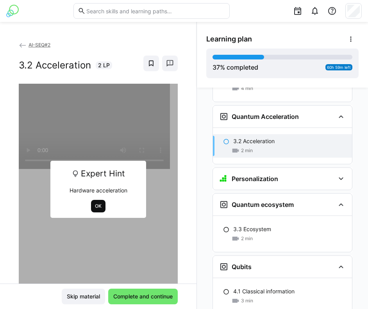
click at [97, 206] on span "OK" at bounding box center [98, 206] width 8 height 6
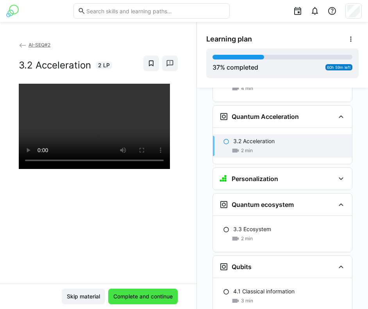
click at [136, 295] on span "Complete and continue" at bounding box center [143, 296] width 62 height 8
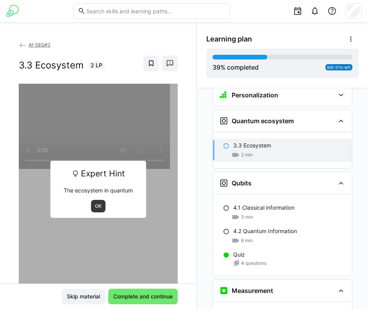
scroll to position [2118, 0]
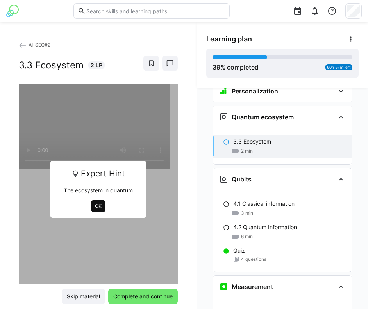
click at [96, 204] on span "OK" at bounding box center [98, 206] width 8 height 6
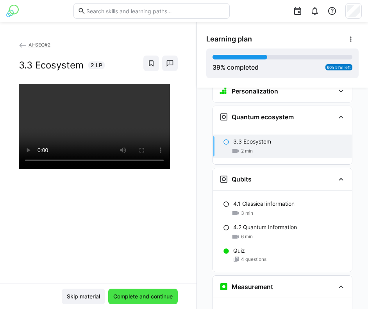
click at [120, 290] on span "Complete and continue" at bounding box center [143, 296] width 70 height 16
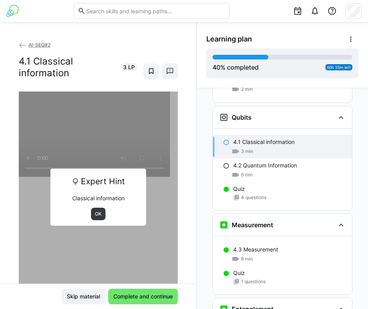
scroll to position [2180, 0]
click at [94, 210] on span "OK" at bounding box center [98, 213] width 14 height 12
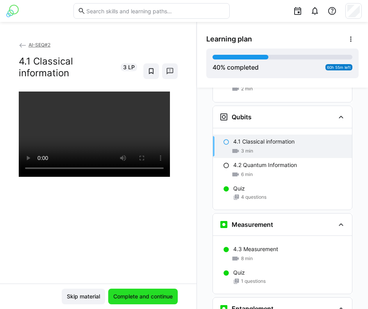
click at [117, 295] on span "Complete and continue" at bounding box center [143, 296] width 62 height 8
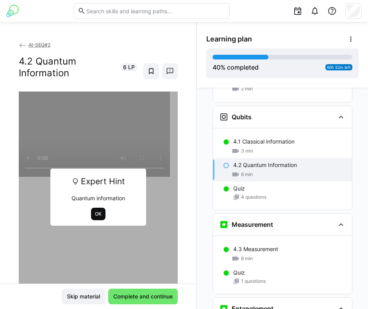
click at [95, 214] on span "OK" at bounding box center [98, 214] width 8 height 6
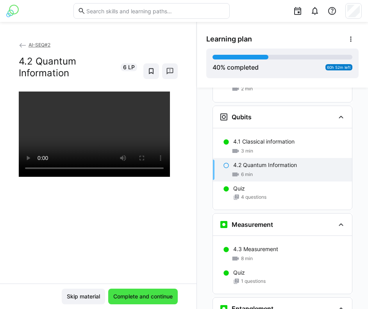
click at [119, 296] on span "Complete and continue" at bounding box center [143, 296] width 62 height 8
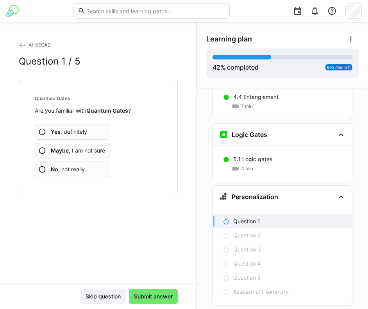
scroll to position [2418, 0]
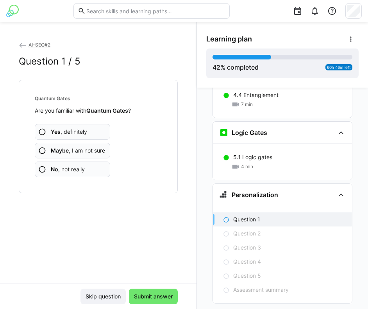
click at [76, 173] on span "No , not really" at bounding box center [68, 169] width 34 height 8
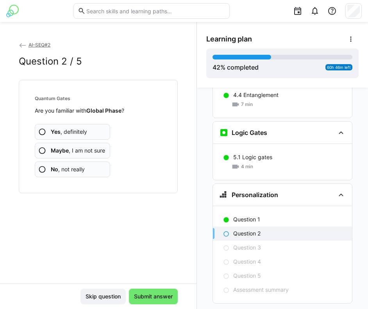
click at [77, 153] on span "Maybe , I am not sure" at bounding box center [78, 150] width 54 height 8
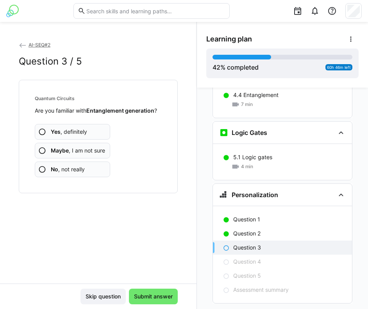
click at [79, 154] on span "Maybe , I am not sure" at bounding box center [78, 150] width 54 height 8
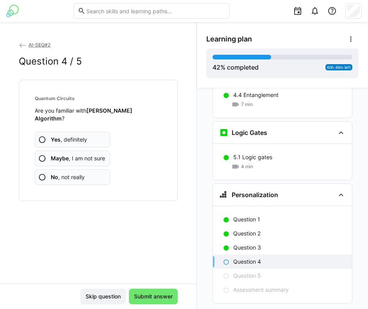
click at [80, 154] on span "Maybe , I am not sure" at bounding box center [78, 158] width 54 height 8
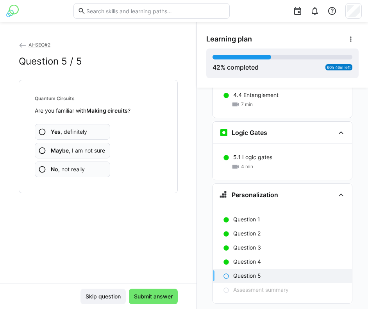
click at [75, 168] on span "No , not really" at bounding box center [68, 169] width 34 height 8
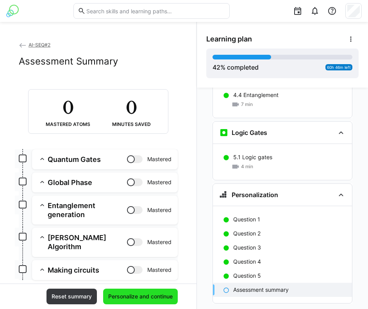
click at [120, 296] on span "Personalize and continue" at bounding box center [140, 296] width 67 height 8
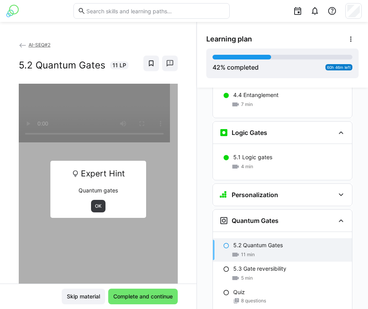
scroll to position [2542, 0]
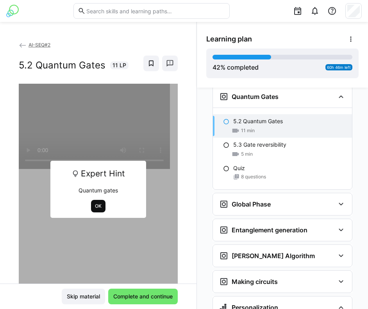
click at [95, 207] on span "OK" at bounding box center [98, 206] width 8 height 6
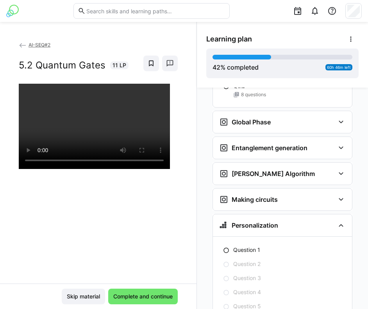
scroll to position [2653, 0]
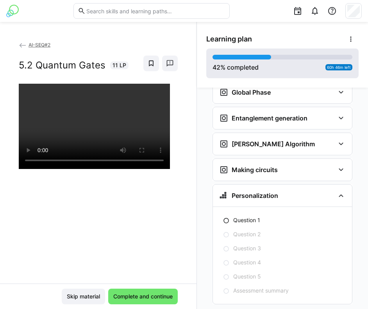
click at [336, 68] on span "60h 46m left" at bounding box center [339, 67] width 24 height 5
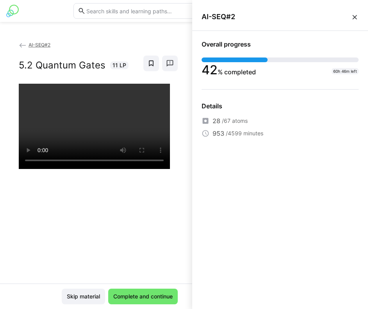
click at [353, 16] on eds-icon at bounding box center [355, 17] width 8 height 8
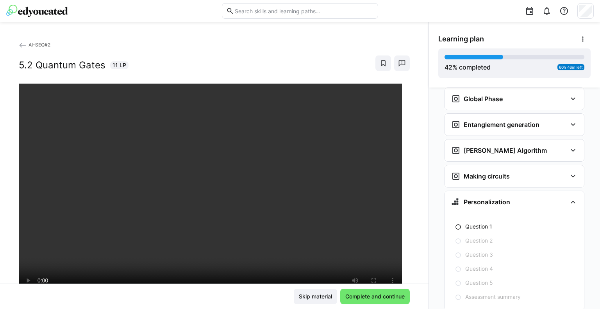
scroll to position [2653, 0]
